Goal: Transaction & Acquisition: Purchase product/service

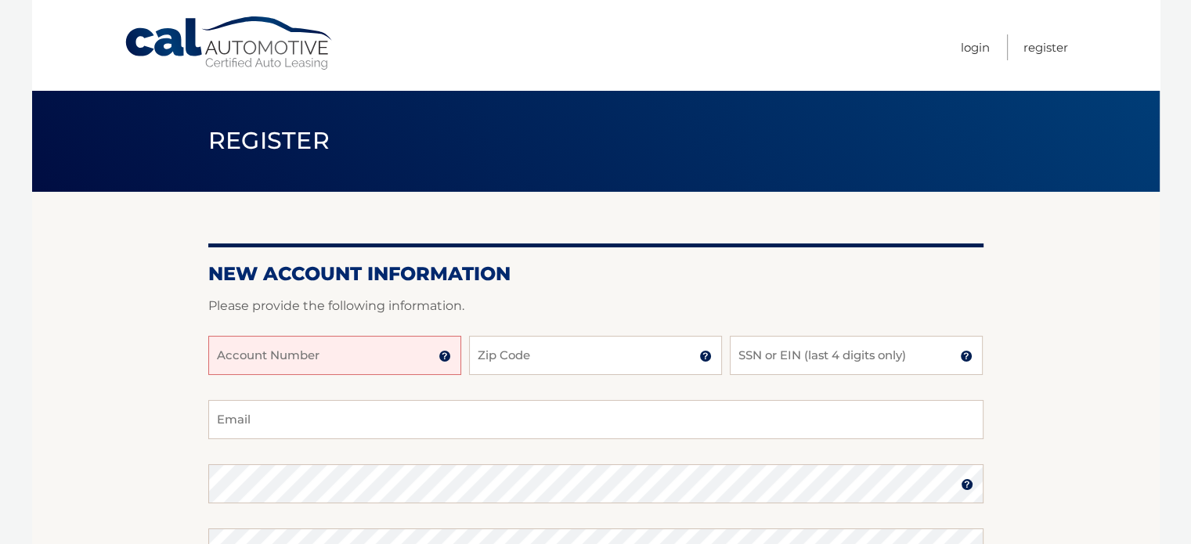
click at [417, 350] on input "Account Number" at bounding box center [334, 355] width 253 height 39
type input "44455988661"
click at [566, 356] on input "Zip Code" at bounding box center [595, 355] width 253 height 39
type input "07750"
click at [780, 357] on input "SSN or EIN (last 4 digits only)" at bounding box center [856, 355] width 253 height 39
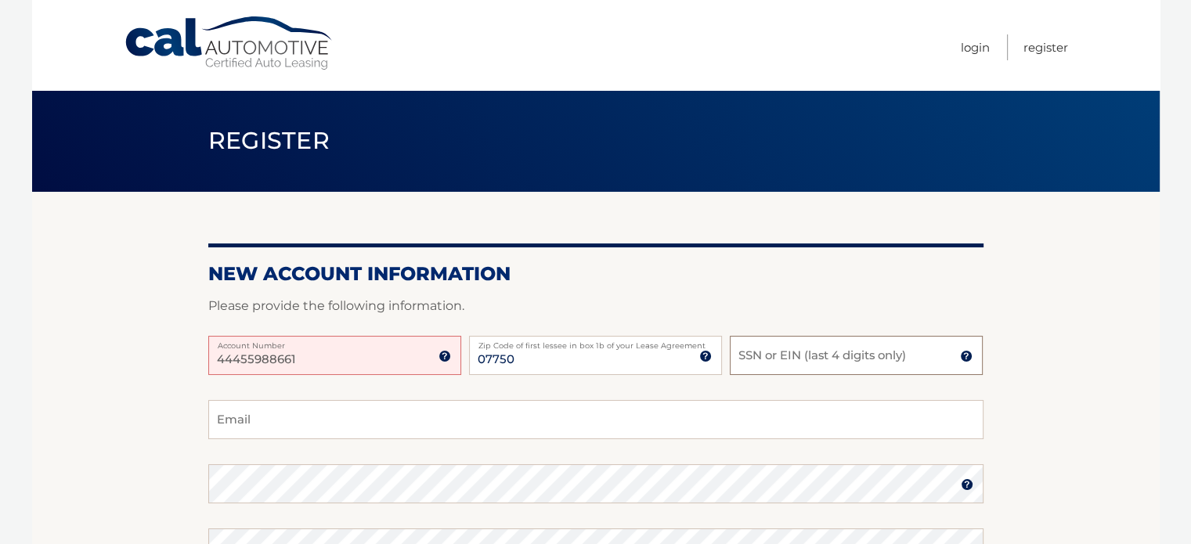
click at [777, 369] on input "SSN or EIN (last 4 digits only)" at bounding box center [856, 355] width 253 height 39
type input "4429"
click at [464, 433] on input "Email" at bounding box center [595, 419] width 775 height 39
type input "teegumina67@gmail.com"
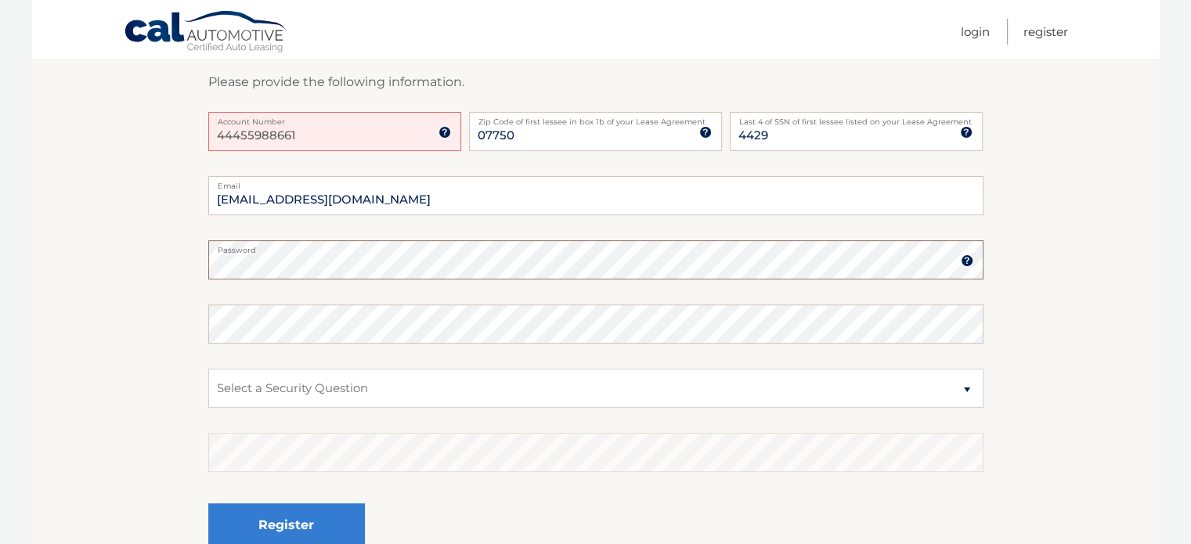
scroll to position [225, 0]
click at [265, 388] on select "Select a Security Question What was the name of your elementary school? What is…" at bounding box center [595, 387] width 775 height 39
select select "2"
click at [208, 368] on select "Select a Security Question What was the name of your elementary school? What is…" at bounding box center [595, 387] width 775 height 39
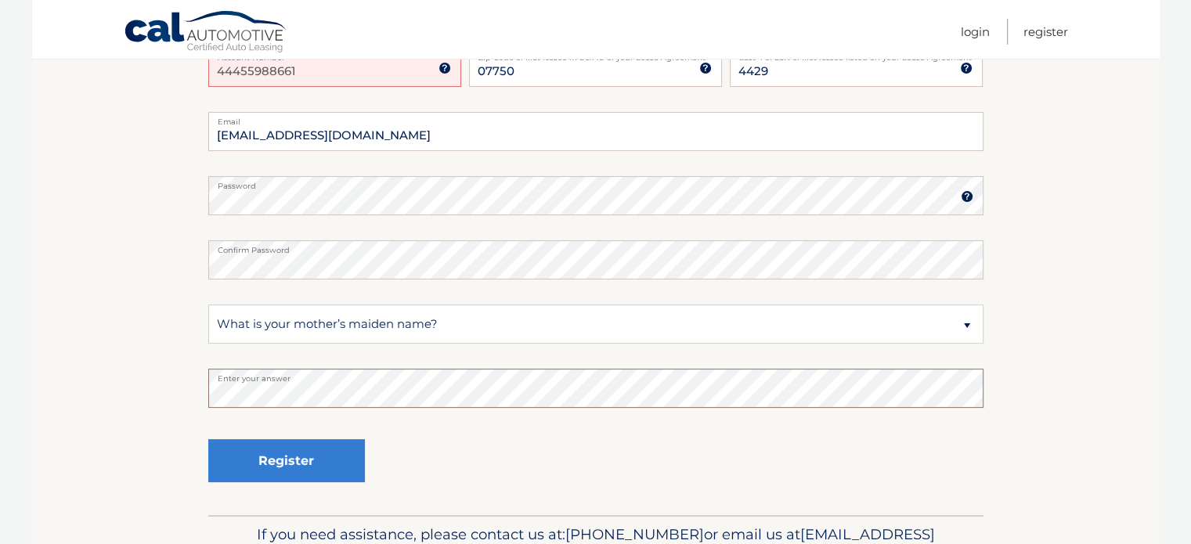
scroll to position [294, 0]
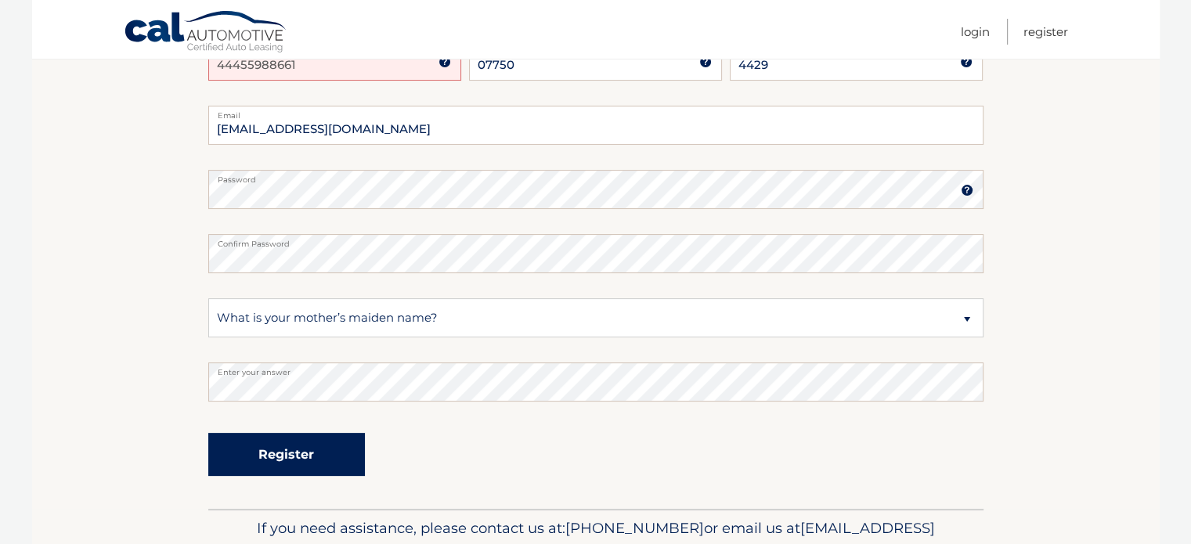
click at [264, 453] on button "Register" at bounding box center [286, 454] width 157 height 43
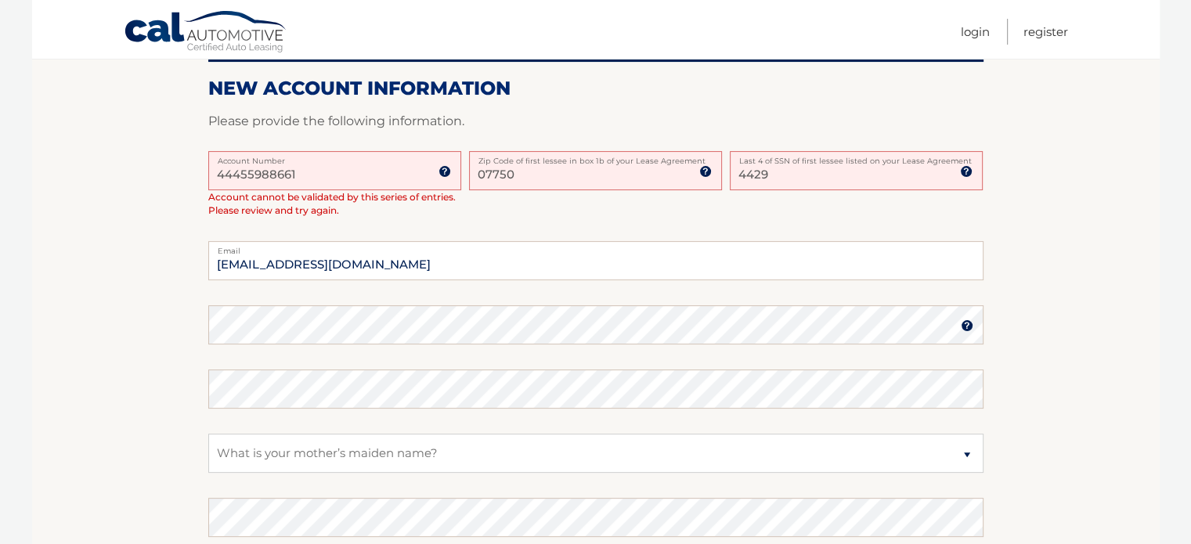
scroll to position [375, 0]
drag, startPoint x: 340, startPoint y: 172, endPoint x: 194, endPoint y: 166, distance: 145.8
click at [194, 166] on section "One or more fields have an error. Some things to keep in mind when creating you…" at bounding box center [596, 231] width 1128 height 828
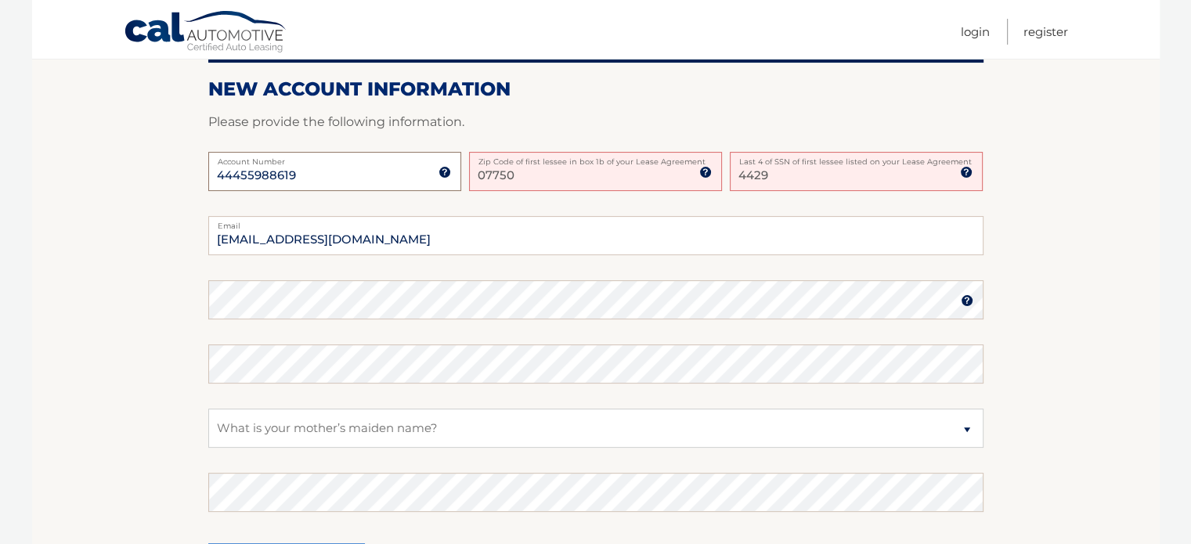
type input "44455988619"
click at [545, 161] on label "Zip Code of first lessee in box 1b of your Lease Agreement" at bounding box center [595, 158] width 253 height 13
click at [545, 161] on input "07750" at bounding box center [595, 171] width 253 height 39
click at [542, 175] on input "07750" at bounding box center [595, 171] width 253 height 39
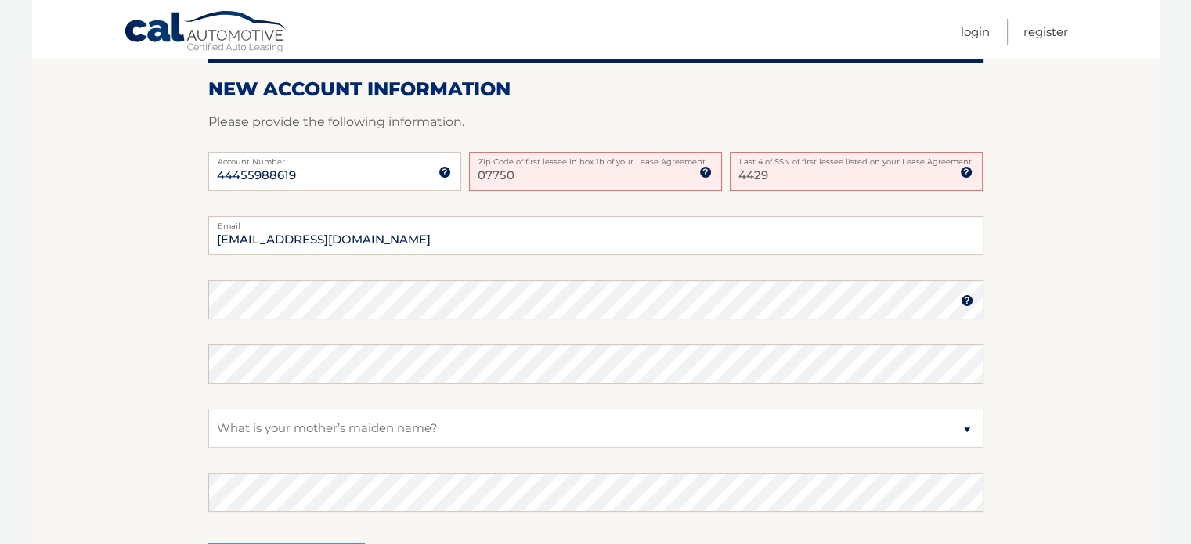
click at [619, 200] on div "44455988619 Account Number 11 digit account number provided on your coupon book…" at bounding box center [595, 184] width 775 height 64
click at [764, 200] on div "44455988619 Account Number 11 digit account number provided on your coupon book…" at bounding box center [595, 184] width 775 height 64
click at [764, 175] on input "4429" at bounding box center [856, 171] width 253 height 39
click at [704, 171] on img at bounding box center [705, 172] width 13 height 13
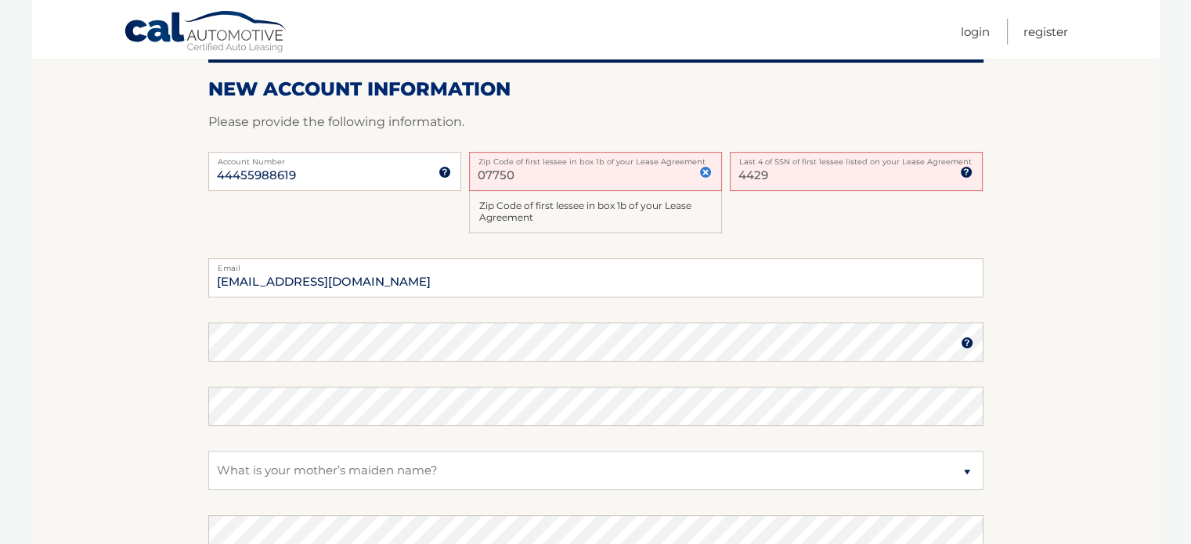
click at [617, 171] on input "07750" at bounding box center [595, 171] width 253 height 39
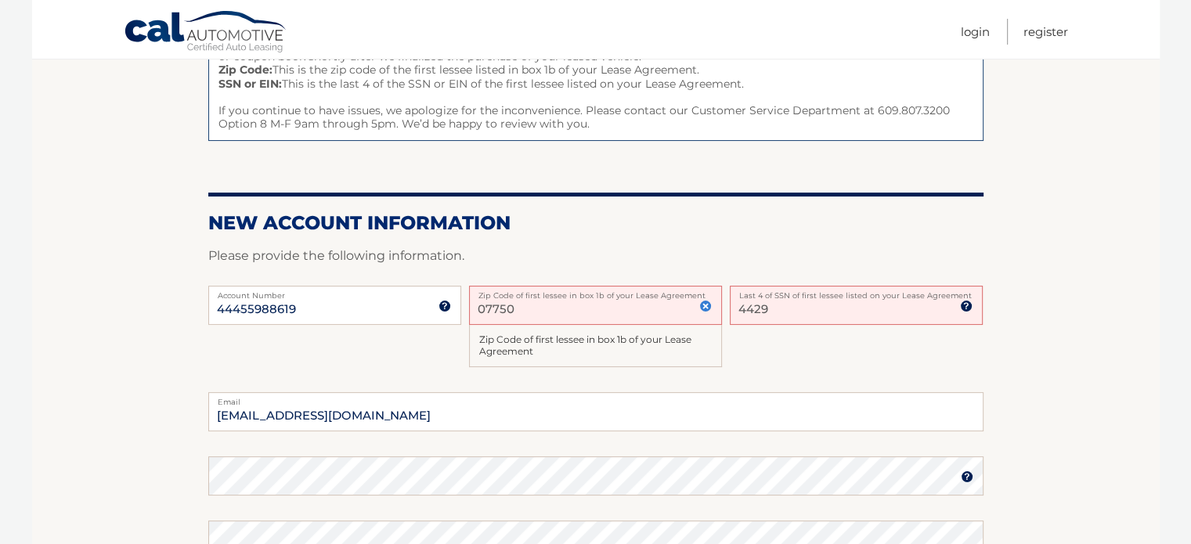
scroll to position [240, 0]
click at [702, 301] on img at bounding box center [705, 307] width 13 height 13
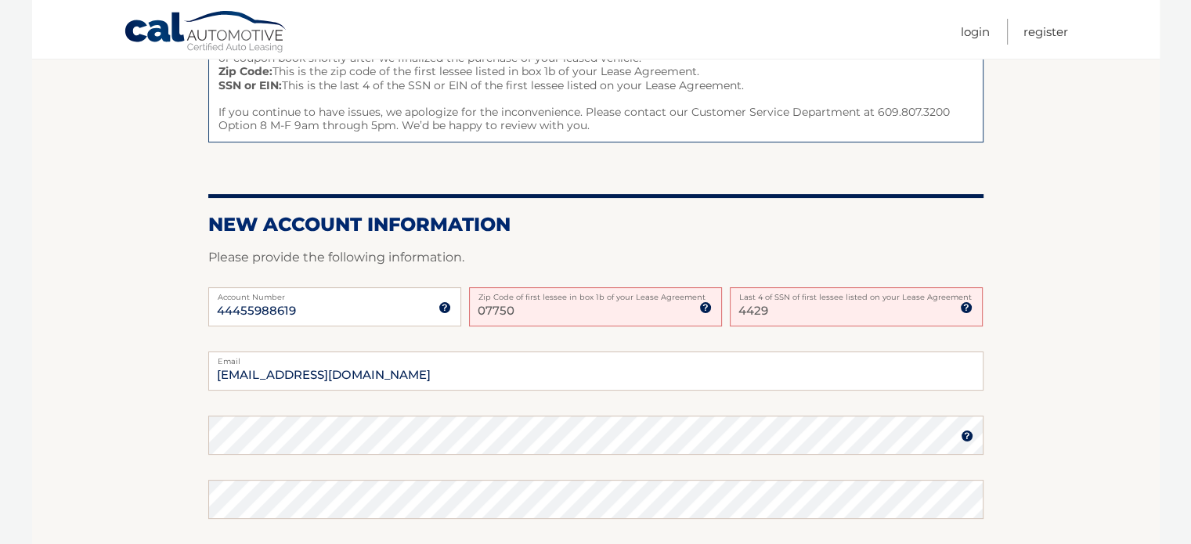
drag, startPoint x: 615, startPoint y: 306, endPoint x: 414, endPoint y: 291, distance: 201.8
click at [414, 291] on div "44455988619 Account Number 11 digit account number provided on your coupon book…" at bounding box center [595, 319] width 775 height 64
type input "07750"
type input "4429"
click at [146, 476] on section "One or more fields have an error. Some things to keep in mind when creating you…" at bounding box center [596, 353] width 1128 height 803
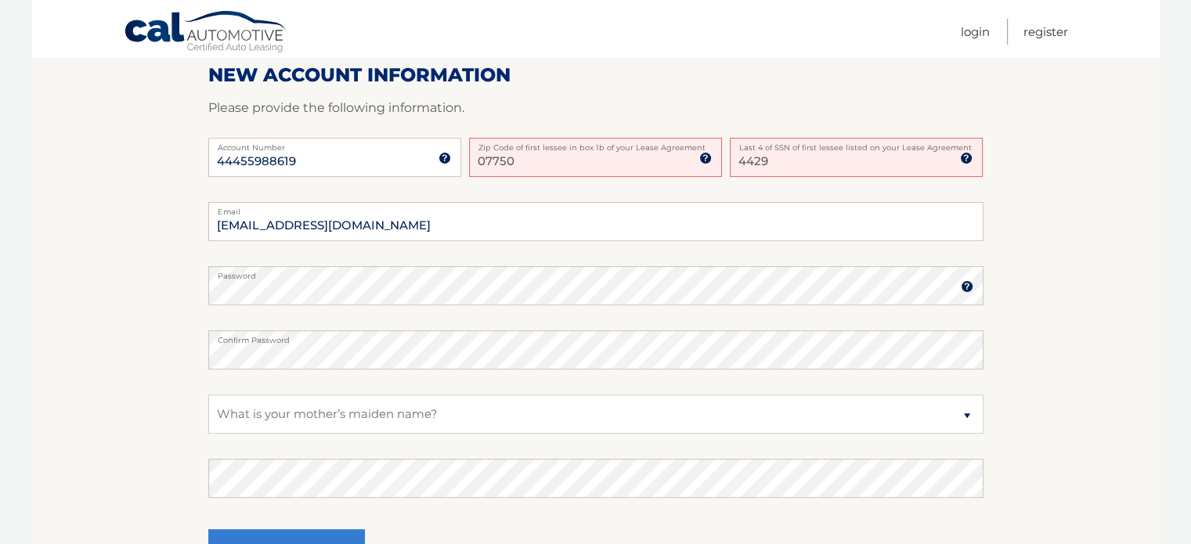
scroll to position [395, 0]
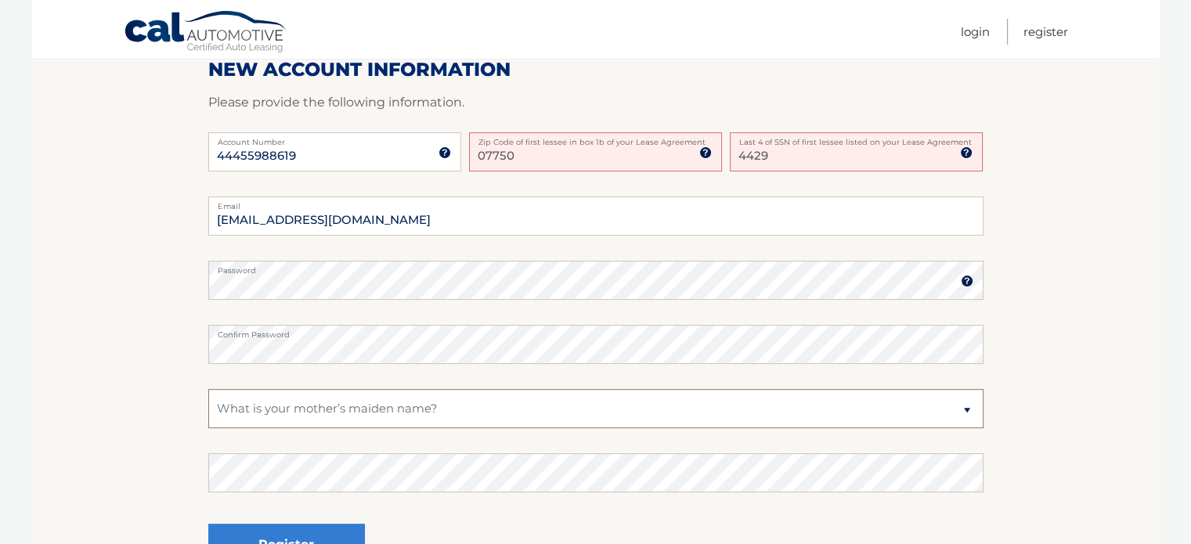
click at [249, 404] on select "Select a Security Question What was the name of your elementary school? What is…" at bounding box center [595, 408] width 775 height 39
click at [177, 453] on section "One or more fields have an error. Some things to keep in mind when creating you…" at bounding box center [596, 198] width 1128 height 803
click at [166, 485] on section "One or more fields have an error. Some things to keep in mind when creating you…" at bounding box center [596, 198] width 1128 height 803
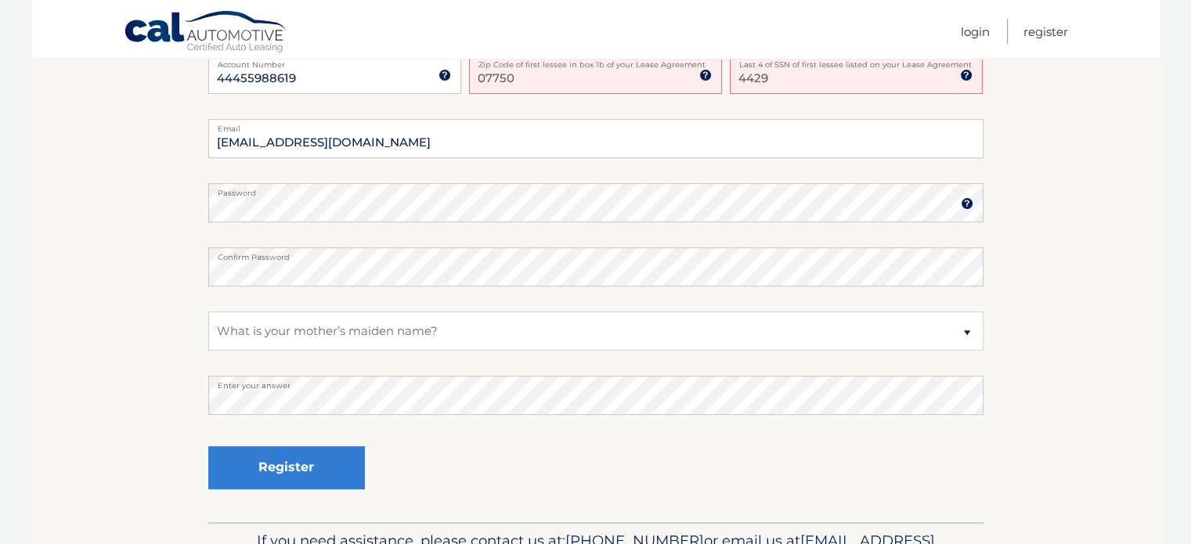
scroll to position [480, 0]
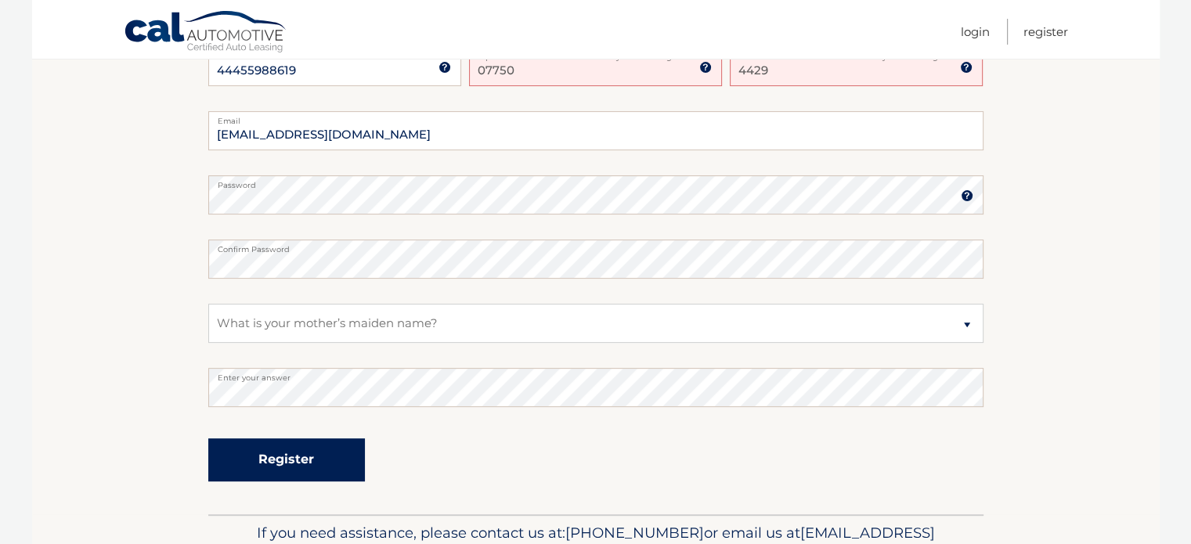
click at [252, 475] on button "Register" at bounding box center [286, 460] width 157 height 43
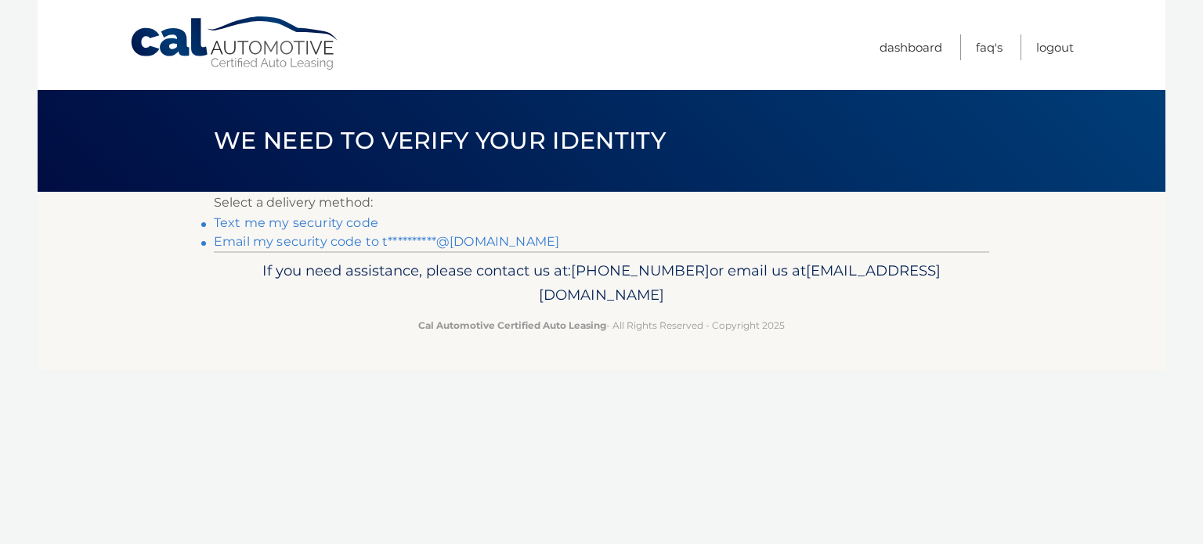
click at [287, 244] on link "**********" at bounding box center [386, 241] width 345 height 15
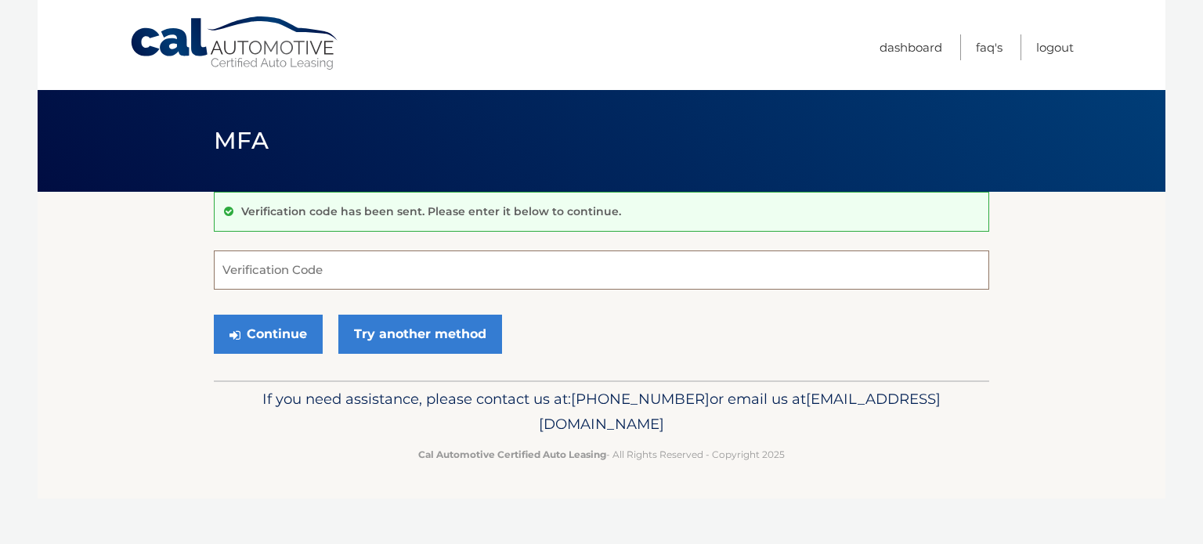
click at [280, 269] on input "Verification Code" at bounding box center [601, 270] width 775 height 39
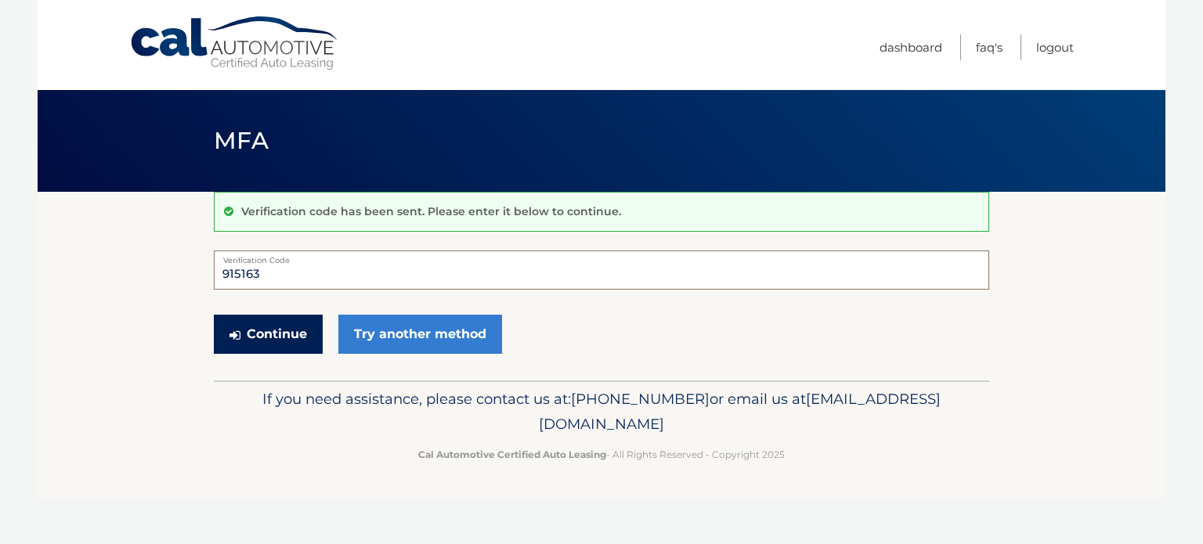
type input "915163"
click at [261, 337] on button "Continue" at bounding box center [268, 334] width 109 height 39
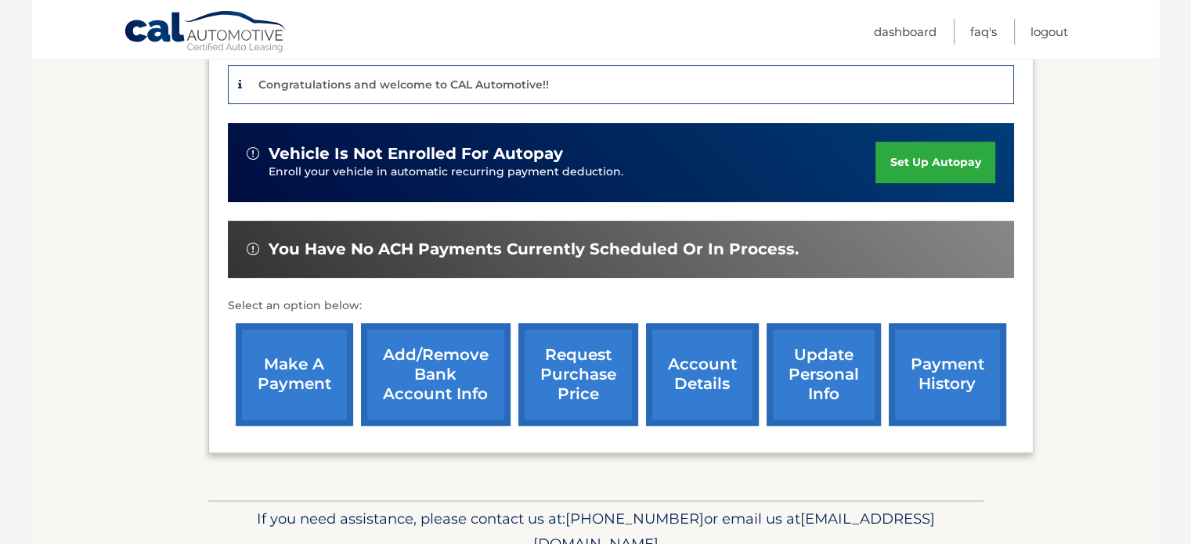
scroll to position [390, 0]
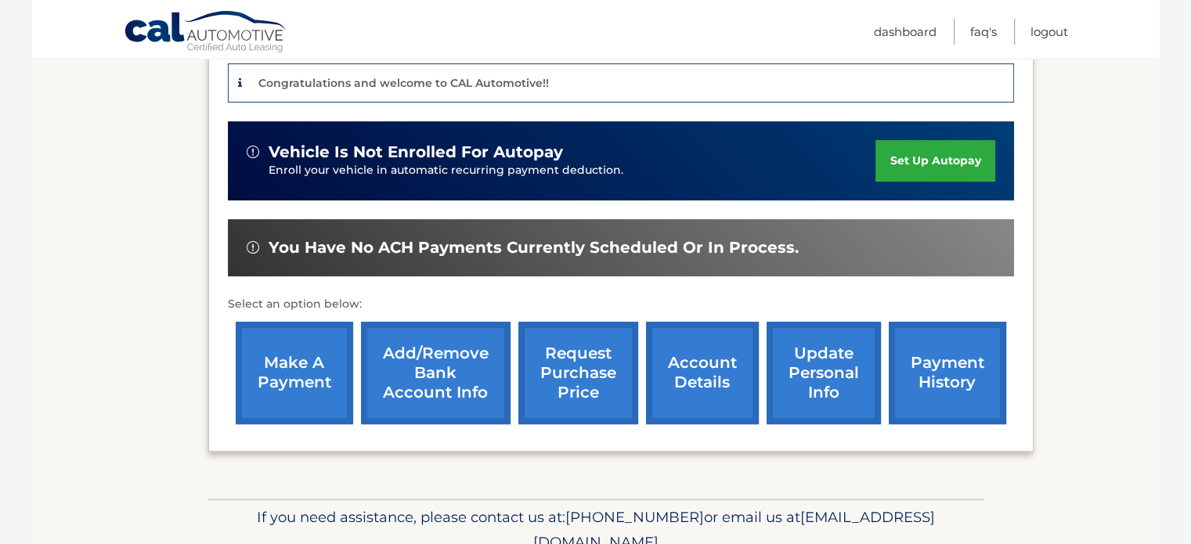
click at [429, 370] on link "Add/Remove bank account info" at bounding box center [436, 373] width 150 height 103
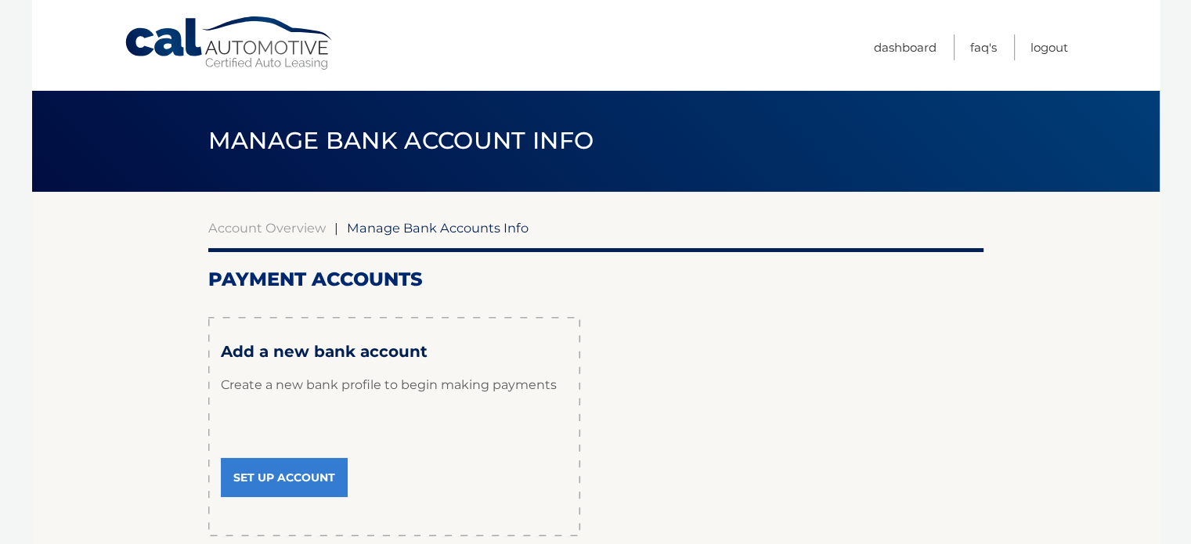
scroll to position [142, 0]
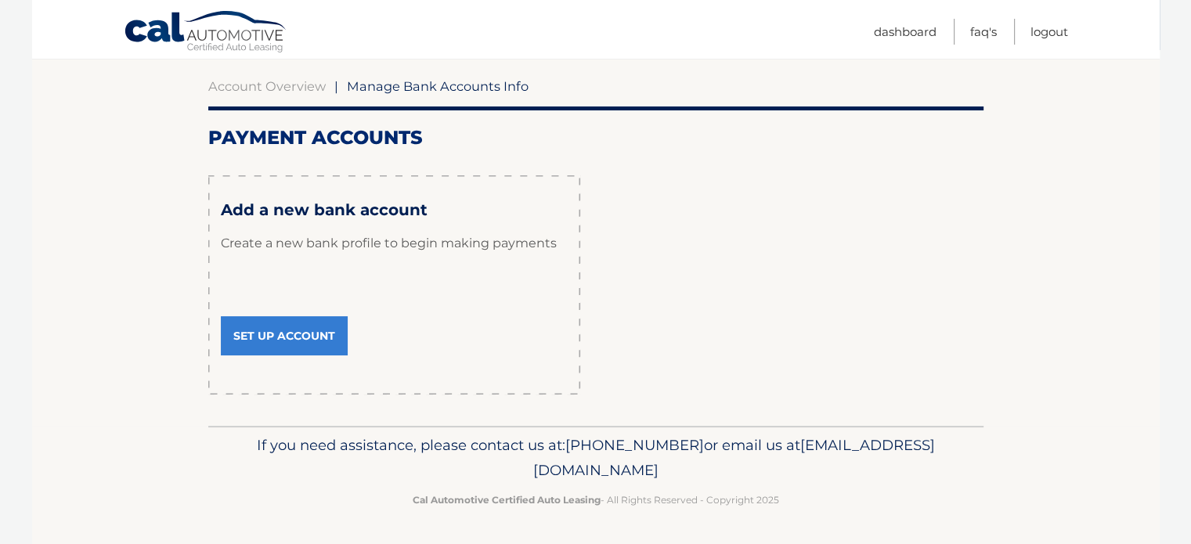
click at [299, 330] on link "Set Up Account" at bounding box center [284, 335] width 127 height 39
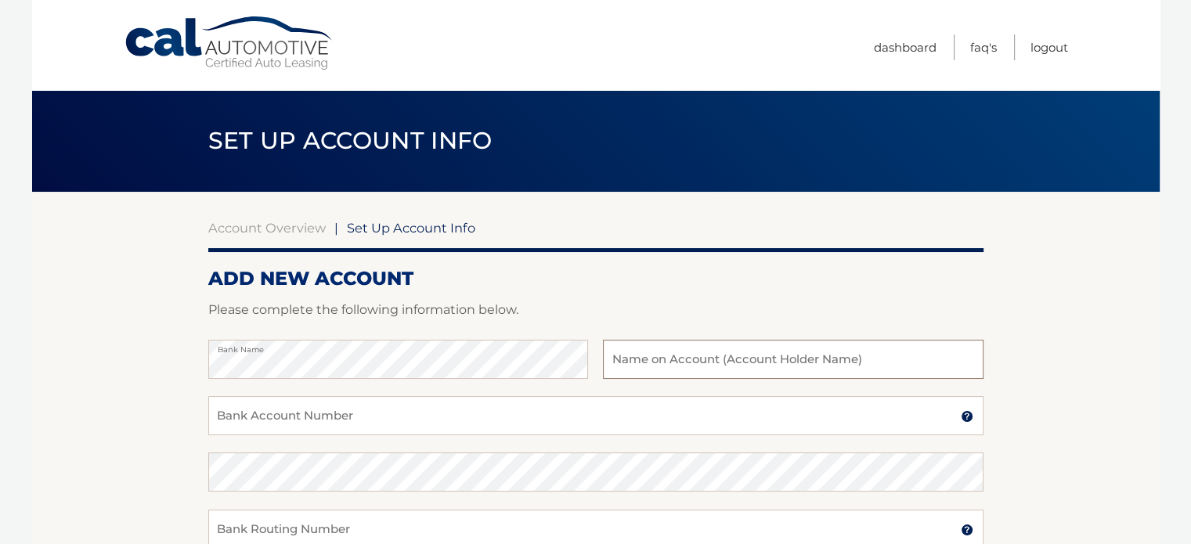
click at [663, 360] on input "text" at bounding box center [793, 359] width 380 height 39
type input "TGK Management"
click at [521, 413] on input "Bank Account Number" at bounding box center [595, 415] width 775 height 39
type input "1107363525"
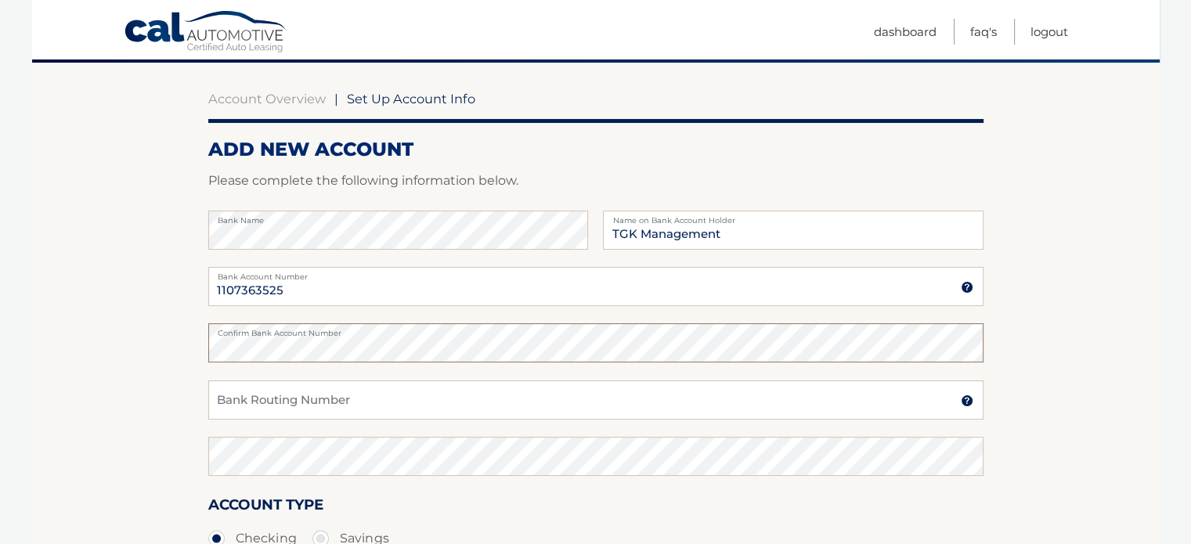
scroll to position [130, 0]
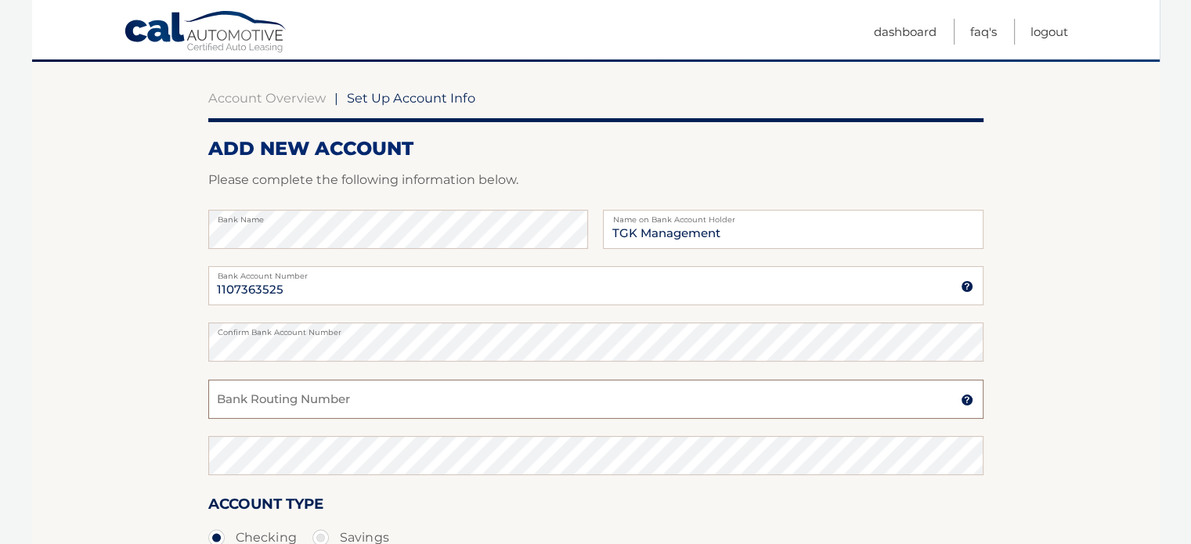
click at [404, 410] on input "Bank Routing Number" at bounding box center [595, 399] width 775 height 39
type input "031308807"
click at [388, 497] on div "Account Type Checking Savings" at bounding box center [595, 523] width 775 height 60
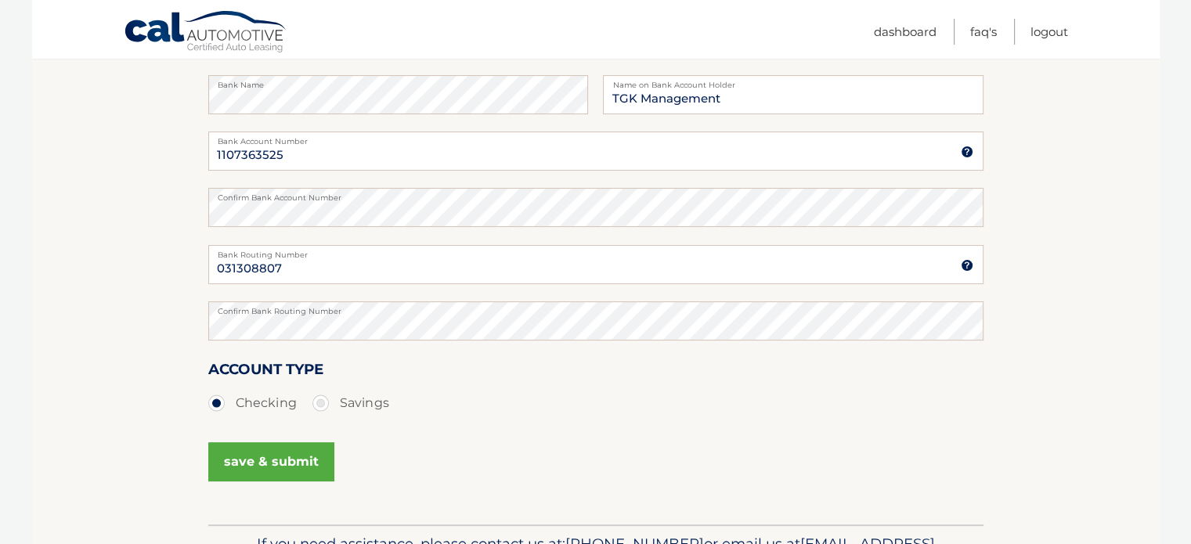
scroll to position [260, 0]
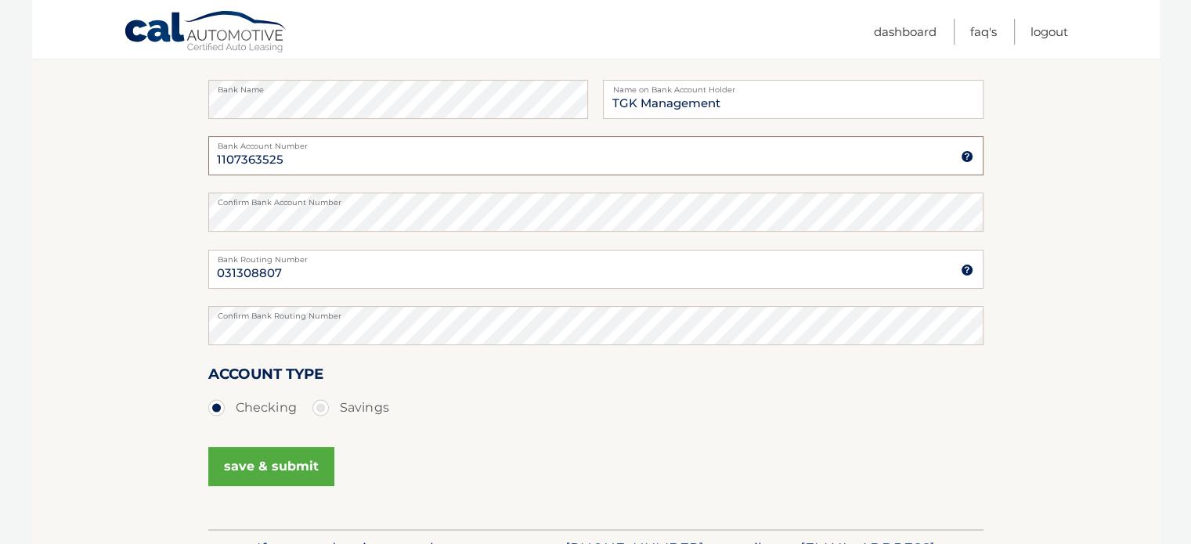
drag, startPoint x: 282, startPoint y: 163, endPoint x: 262, endPoint y: 162, distance: 19.6
click at [262, 162] on input "1107363525" at bounding box center [595, 155] width 775 height 39
type input "110736352"
click at [294, 472] on button "save & submit" at bounding box center [271, 466] width 126 height 39
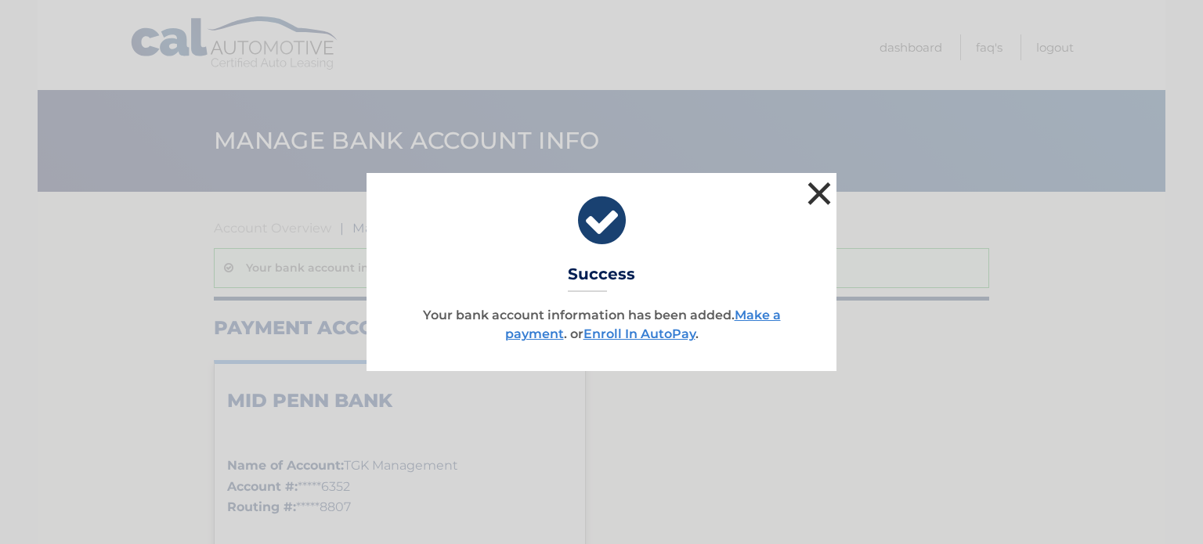
click at [823, 190] on button "×" at bounding box center [818, 193] width 31 height 31
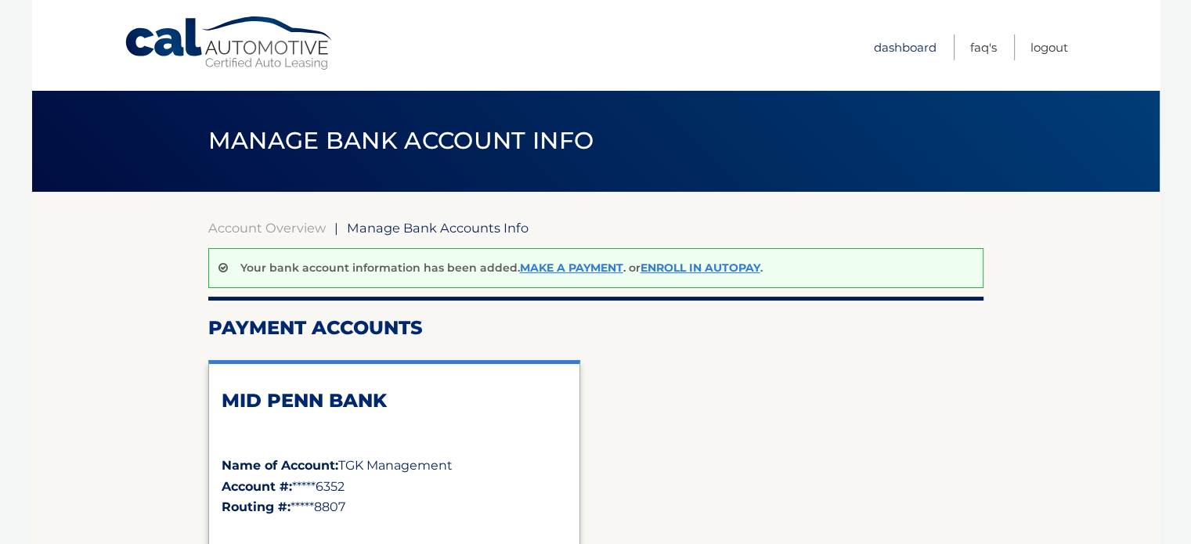
click at [889, 52] on link "Dashboard" at bounding box center [905, 47] width 63 height 26
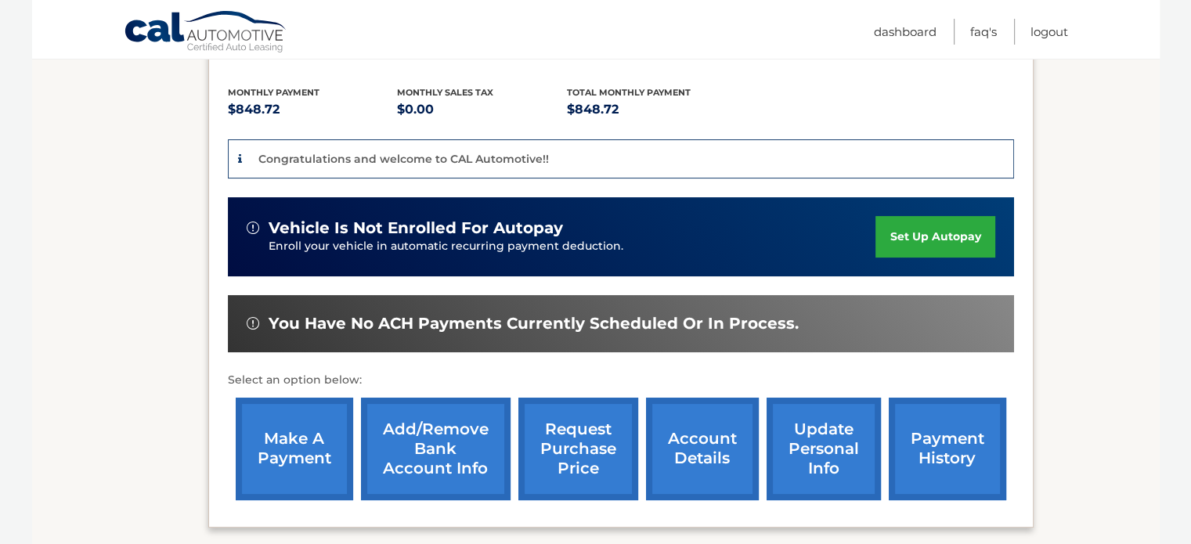
scroll to position [315, 0]
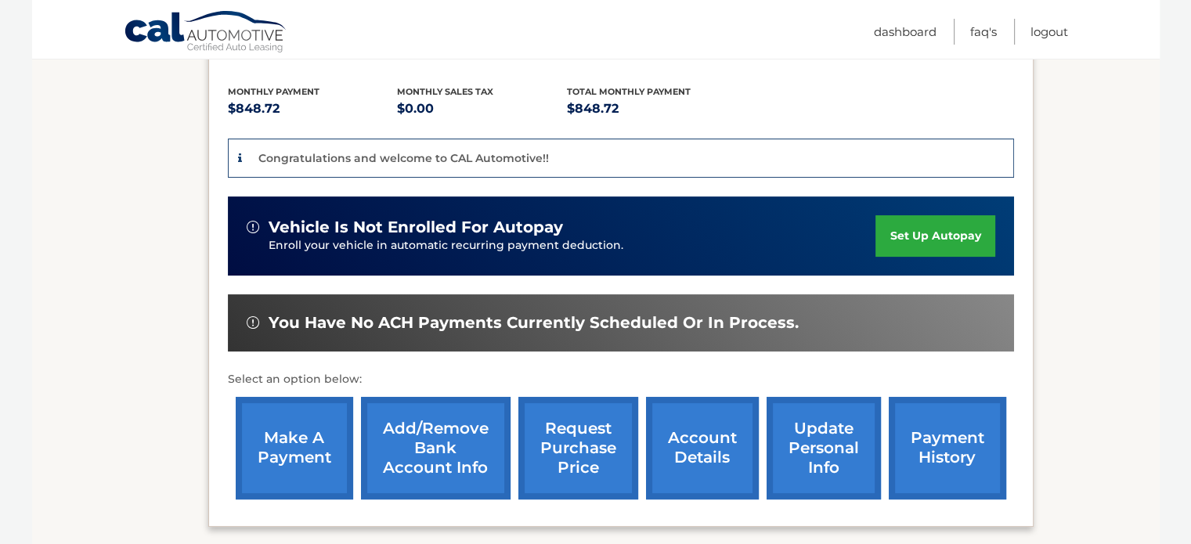
click at [310, 438] on link "make a payment" at bounding box center [294, 448] width 117 height 103
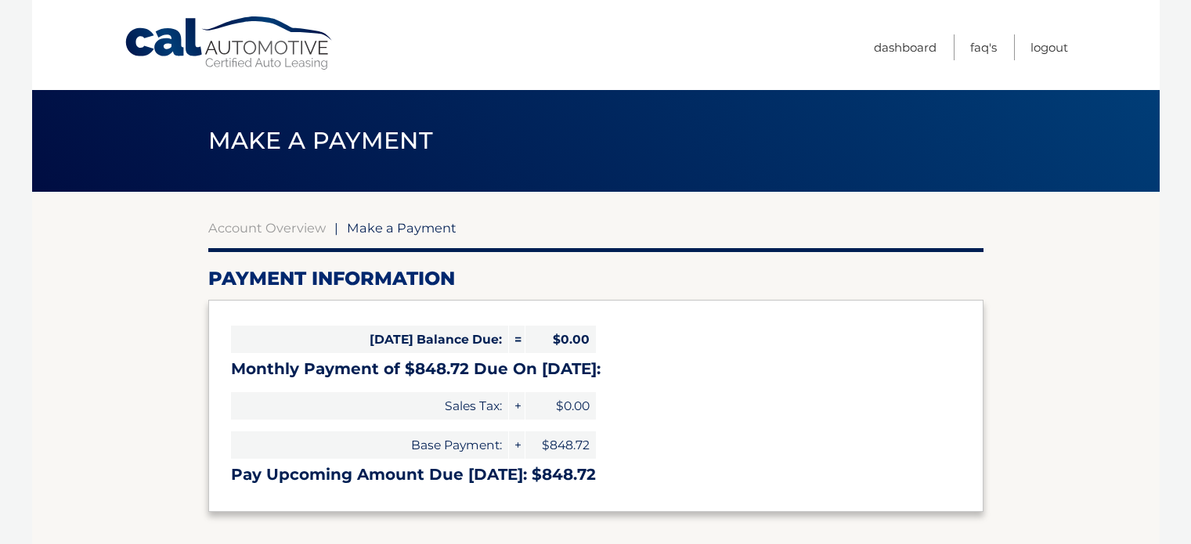
select select "ZmZjNjUwYTItODQwMy00ODM4LTg3ZjctMmMwM2JlY2M5YzE1"
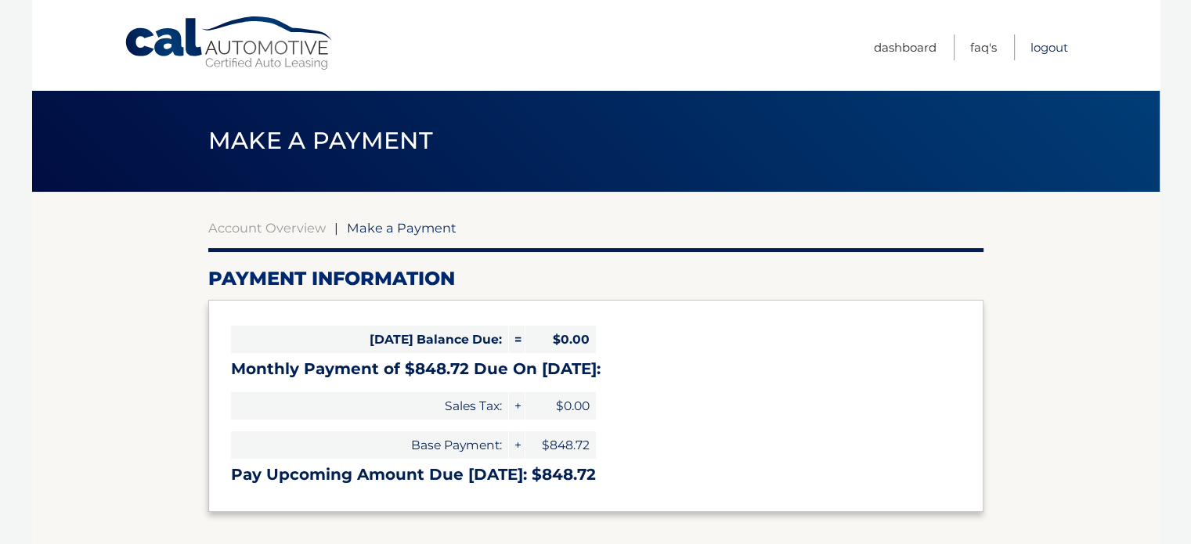
click at [1052, 45] on link "Logout" at bounding box center [1049, 47] width 38 height 26
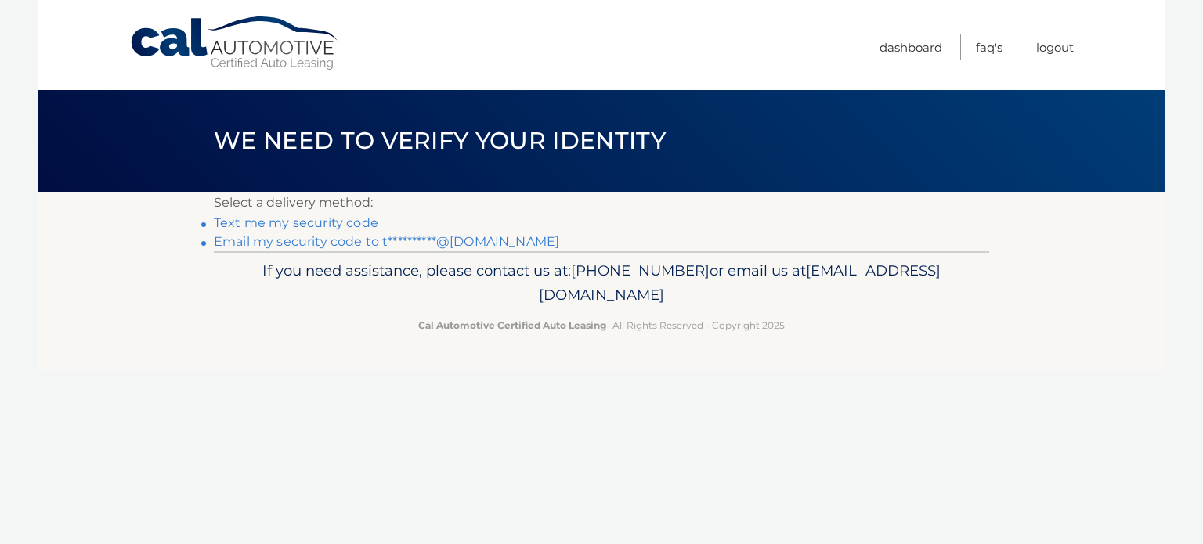
click at [413, 240] on link "**********" at bounding box center [386, 241] width 345 height 15
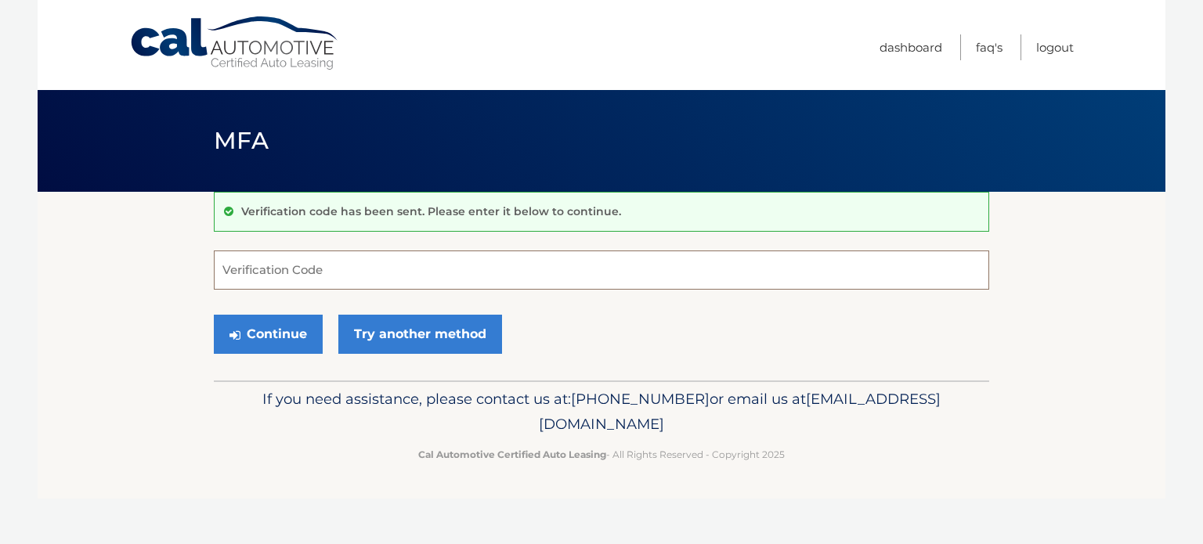
click at [377, 275] on input "Verification Code" at bounding box center [601, 270] width 775 height 39
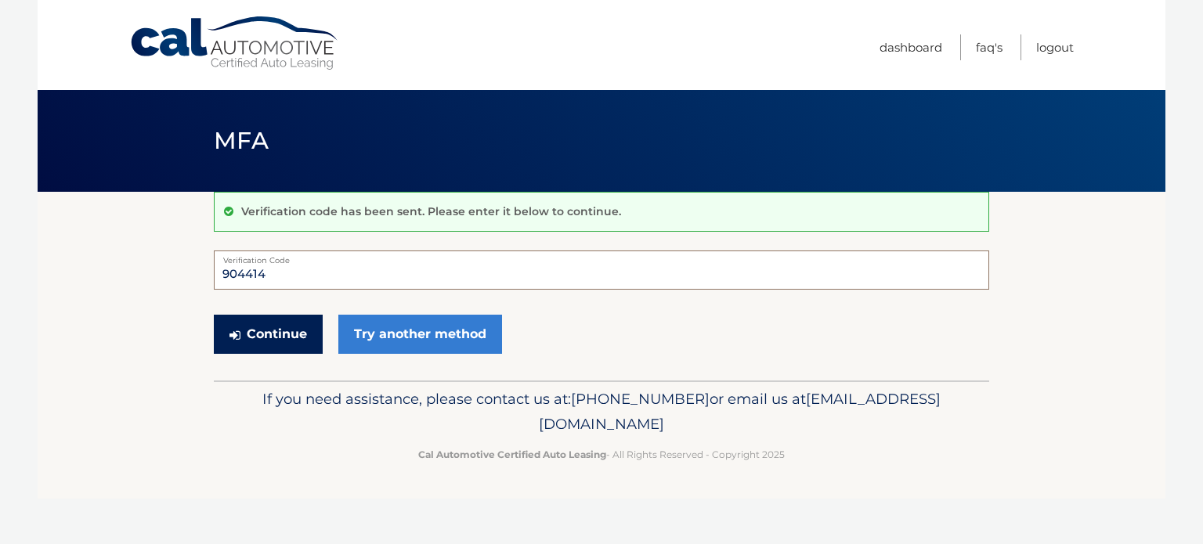
type input "904414"
click at [295, 341] on button "Continue" at bounding box center [268, 334] width 109 height 39
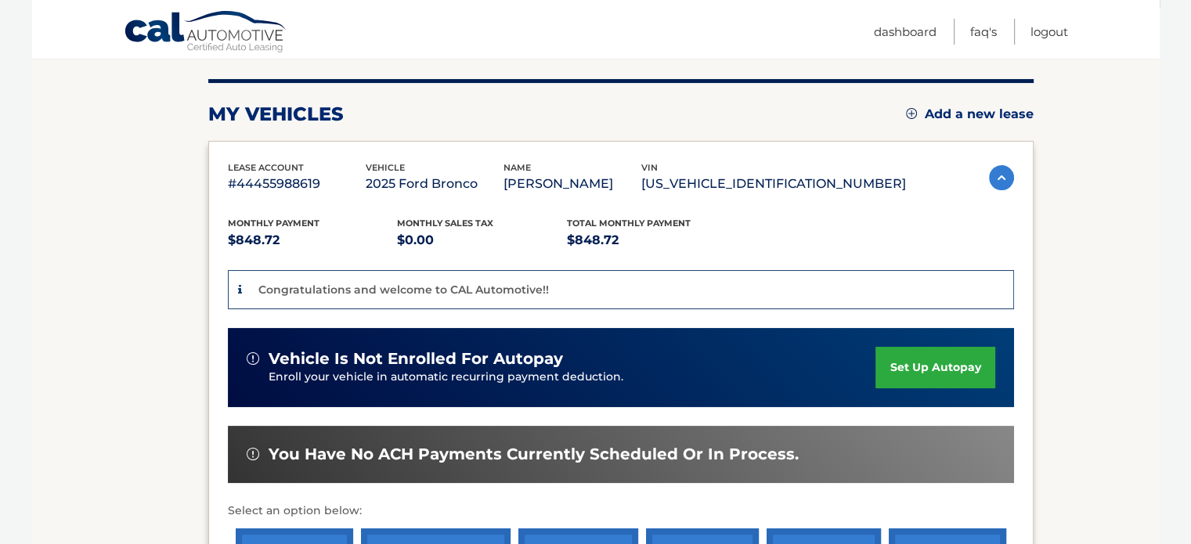
scroll to position [185, 0]
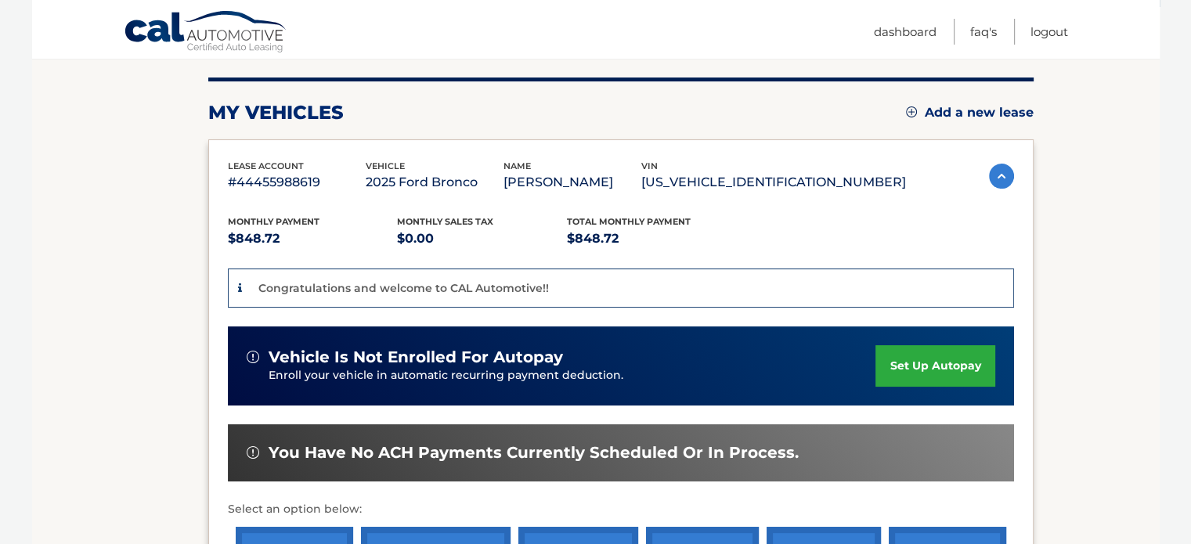
drag, startPoint x: 421, startPoint y: 0, endPoint x: 146, endPoint y: 293, distance: 401.6
click at [146, 293] on section "my vehicles Add a new lease lease account #44455988619 vehicle 2025 Ford Bronco…" at bounding box center [596, 355] width 1128 height 697
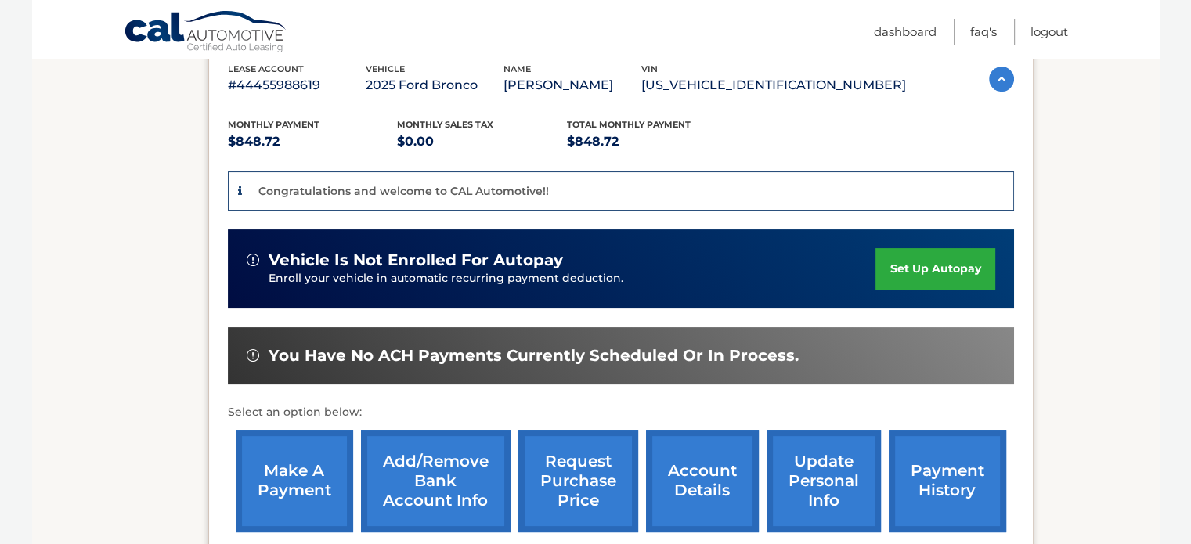
scroll to position [290, 0]
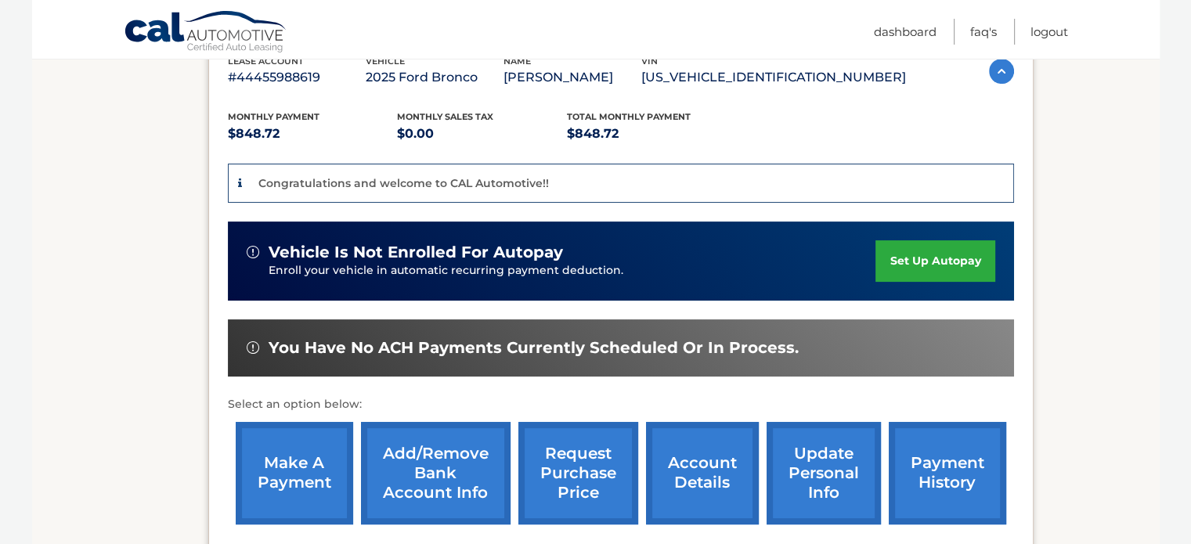
click at [284, 479] on link "make a payment" at bounding box center [294, 473] width 117 height 103
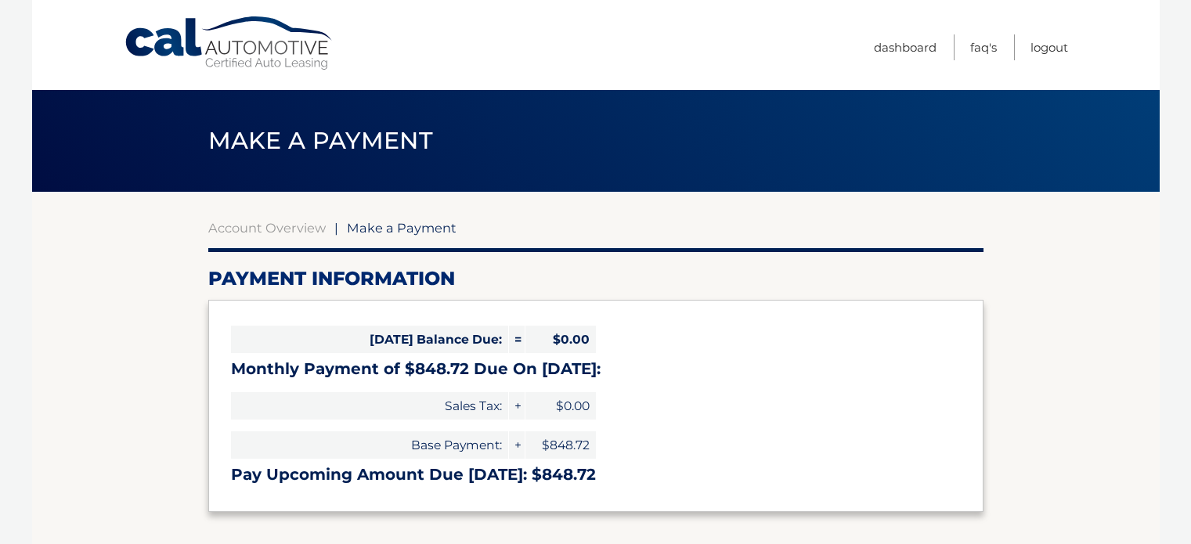
select select "ZmZjNjUwYTItODQwMy00ODM4LTg3ZjctMmMwM2JlY2M5YzE1"
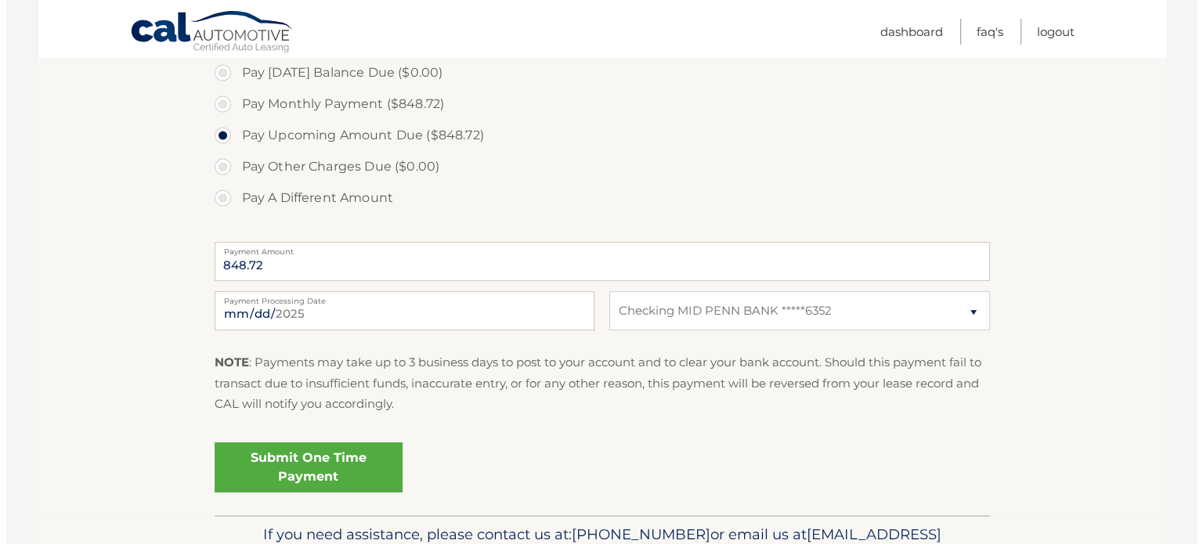
scroll to position [485, 0]
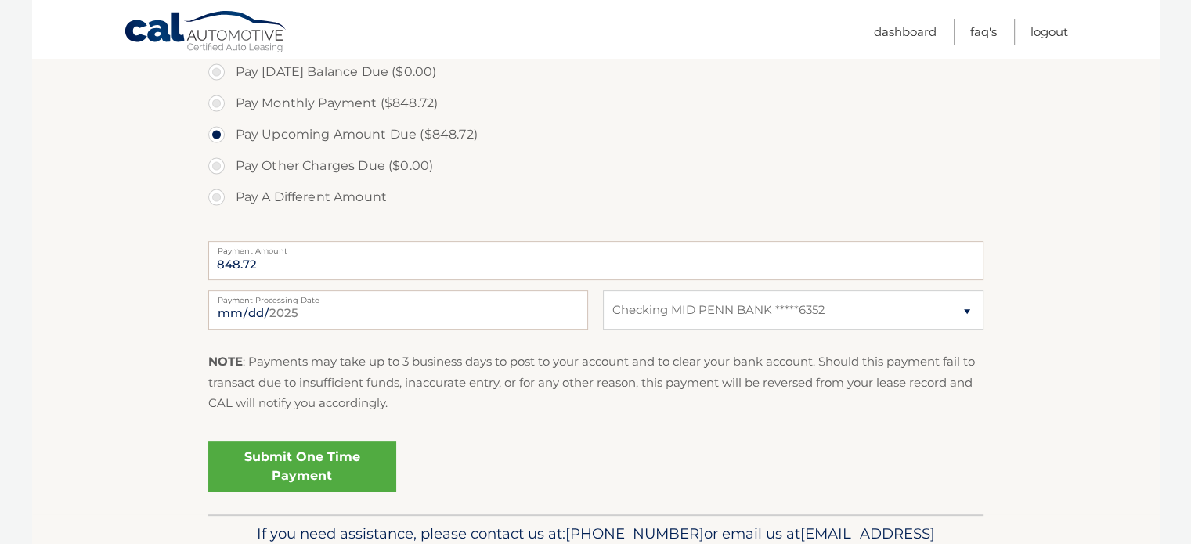
click at [277, 464] on link "Submit One Time Payment" at bounding box center [302, 467] width 188 height 50
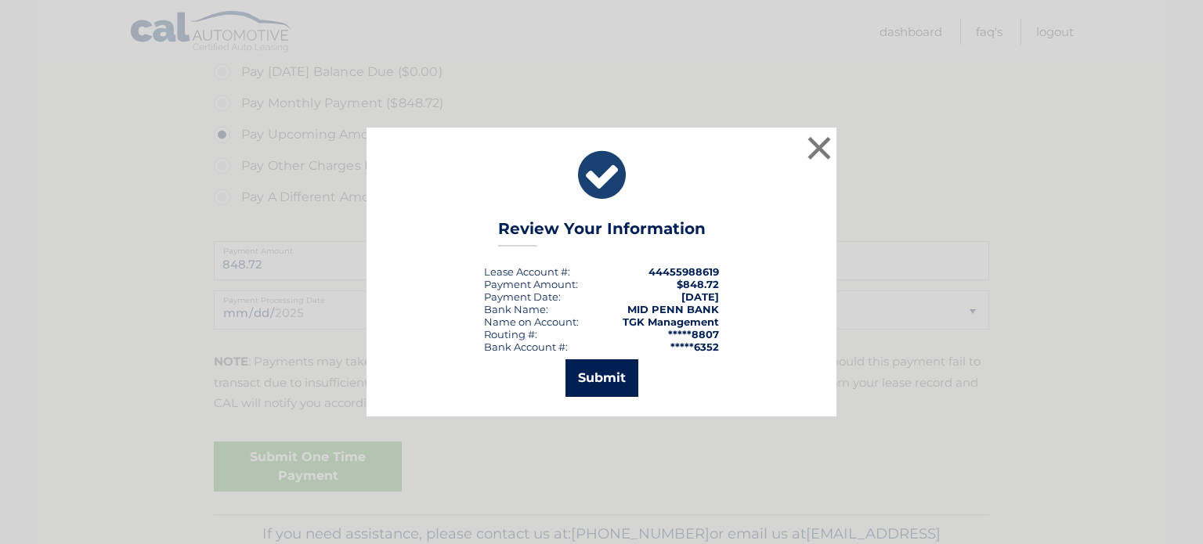
click at [598, 370] on button "Submit" at bounding box center [601, 378] width 73 height 38
